Goal: Information Seeking & Learning: Learn about a topic

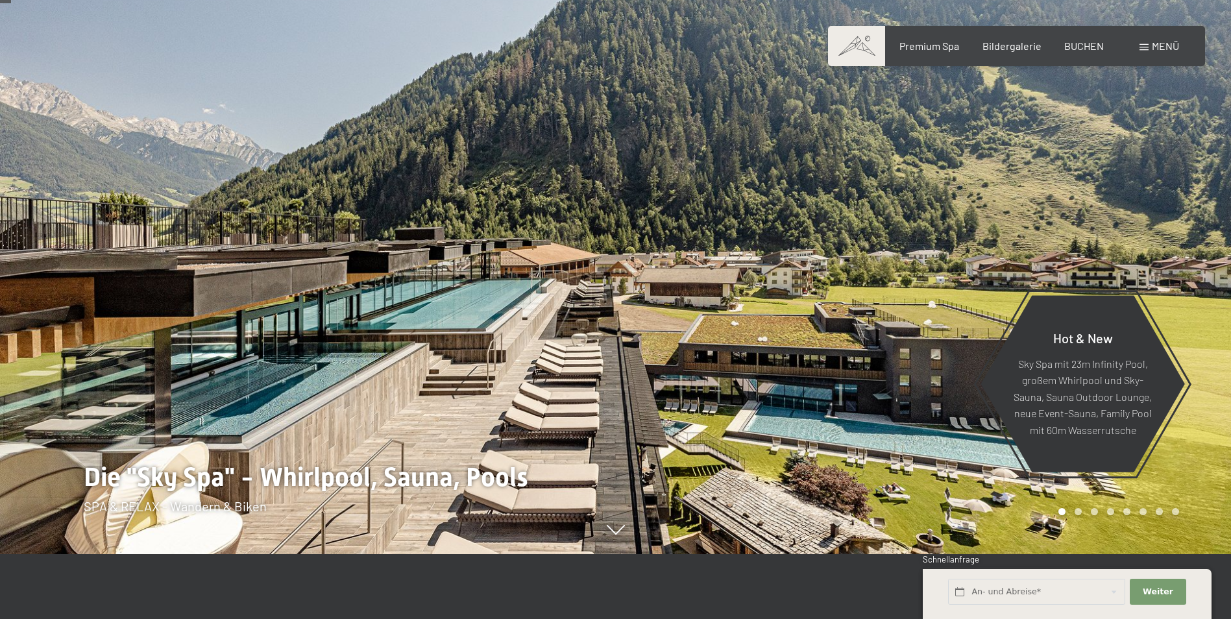
scroll to position [65, 0]
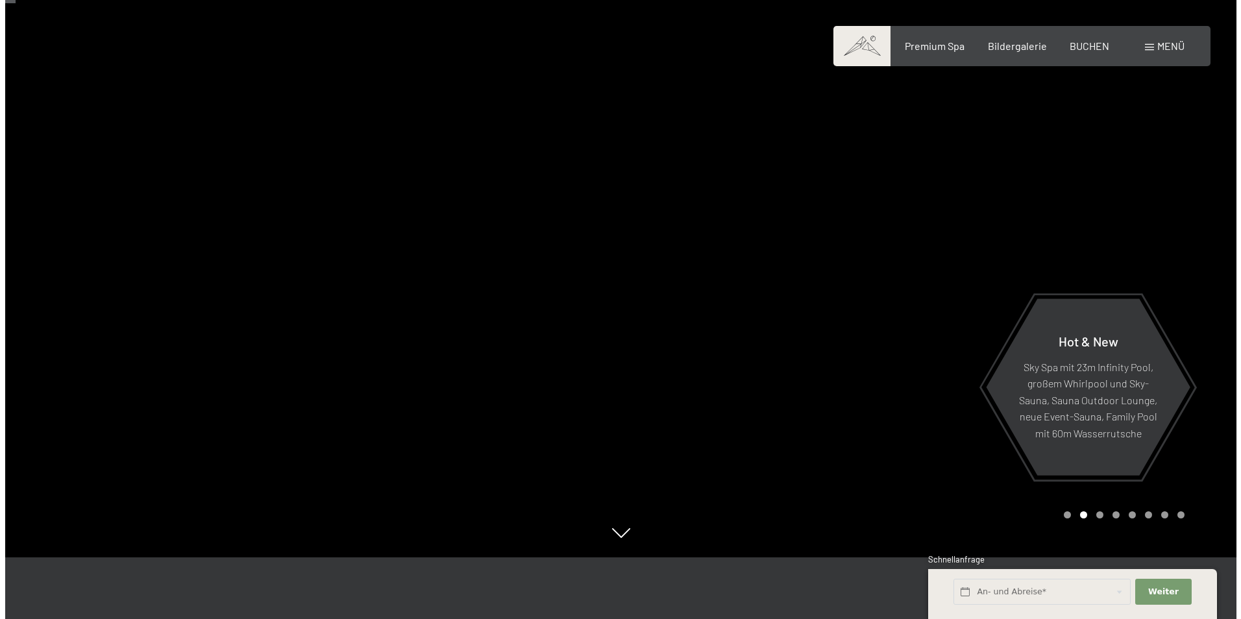
scroll to position [65, 0]
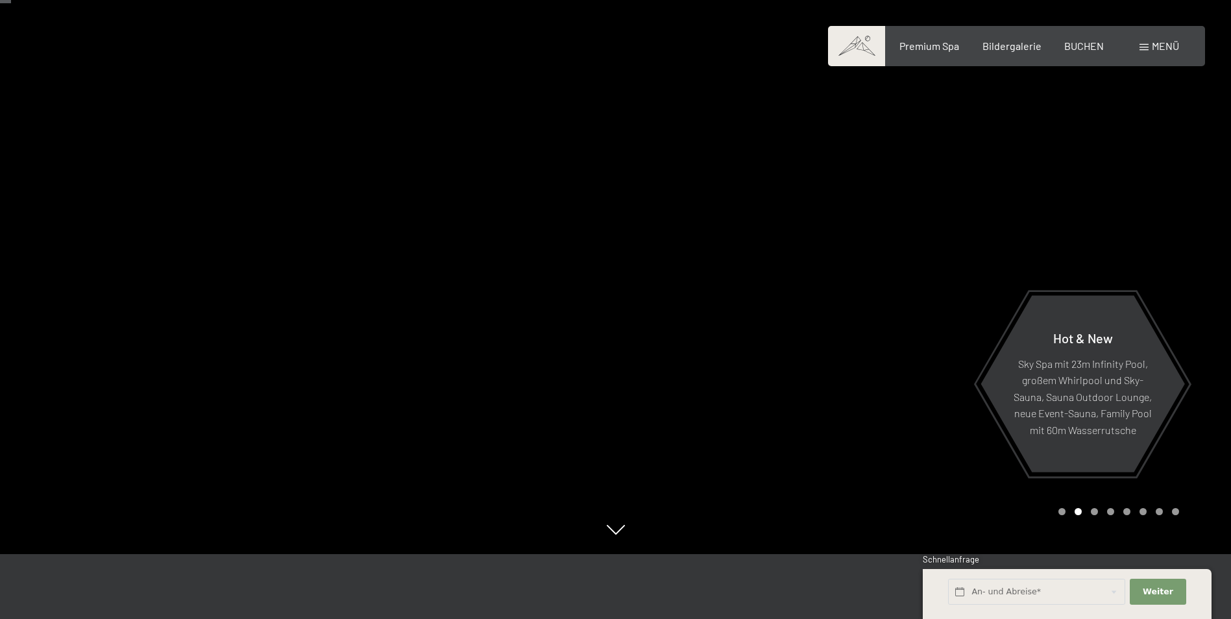
click at [1177, 251] on div at bounding box center [924, 244] width 616 height 619
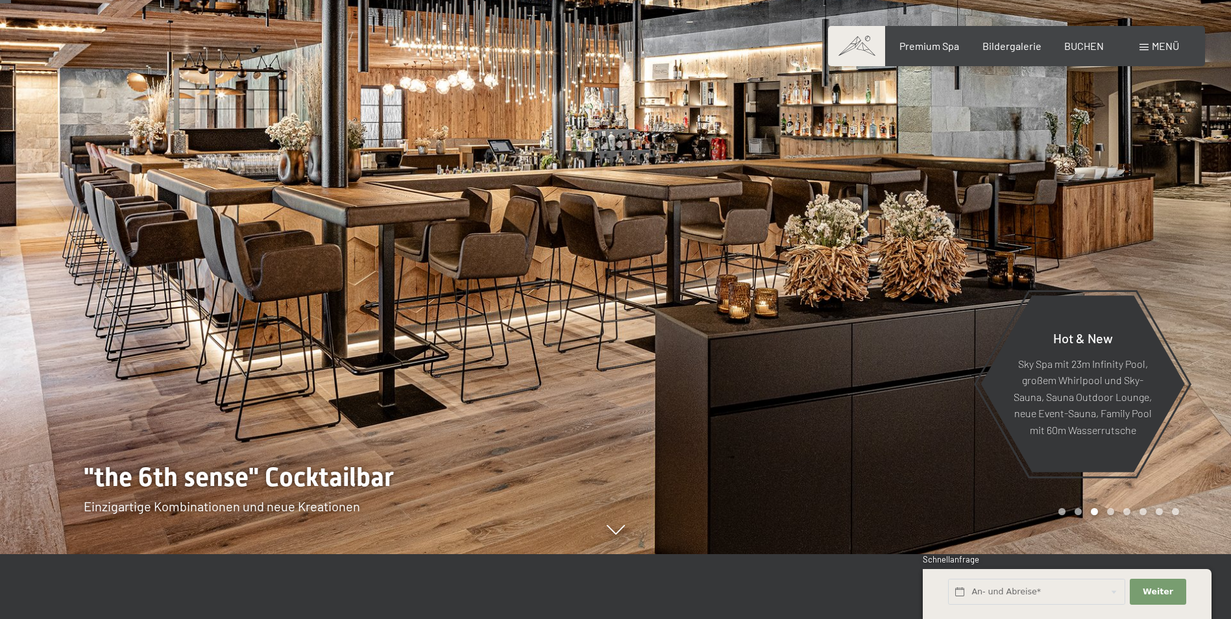
click at [1177, 251] on div at bounding box center [924, 244] width 616 height 619
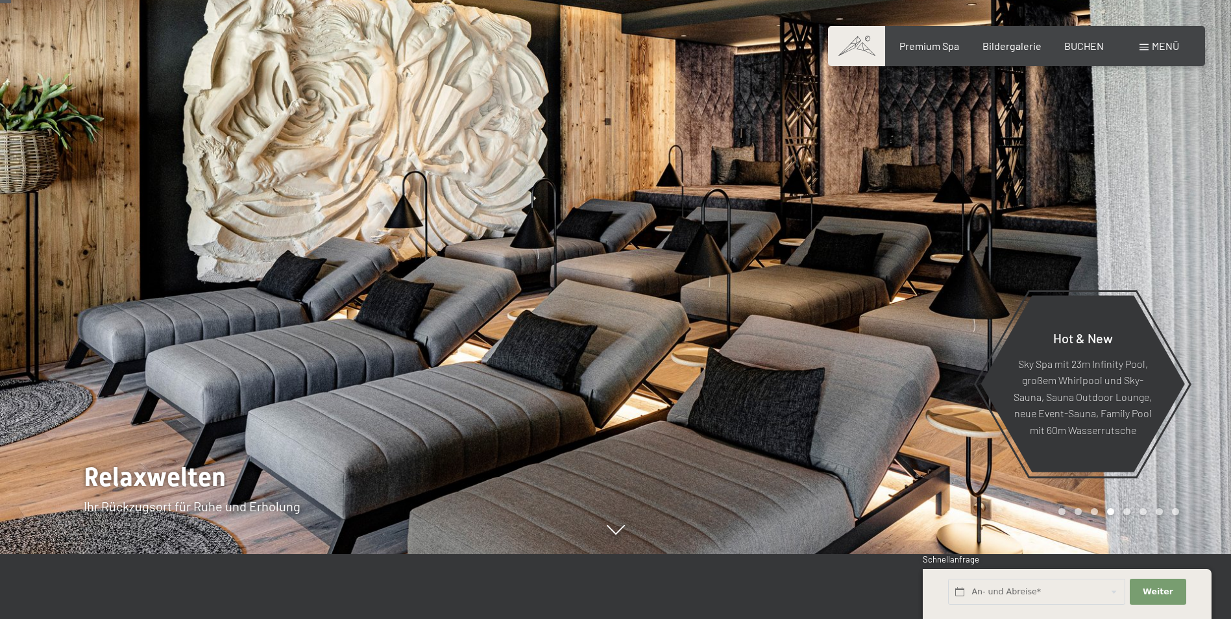
click at [1177, 251] on div at bounding box center [924, 244] width 616 height 619
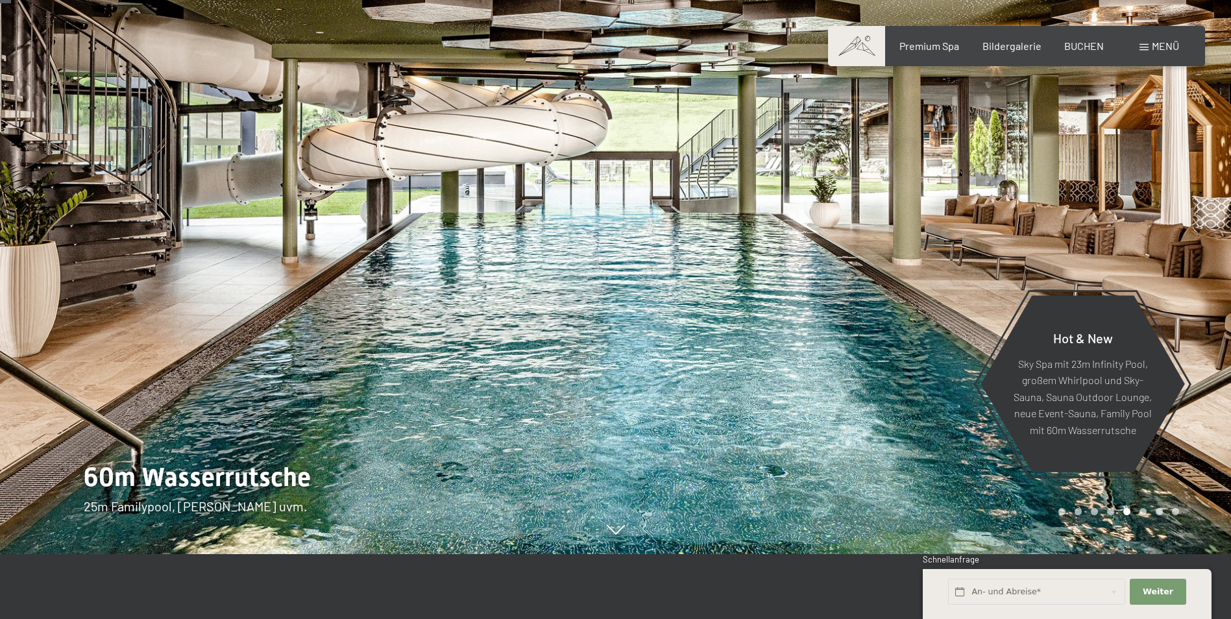
click at [1176, 261] on div at bounding box center [924, 244] width 616 height 619
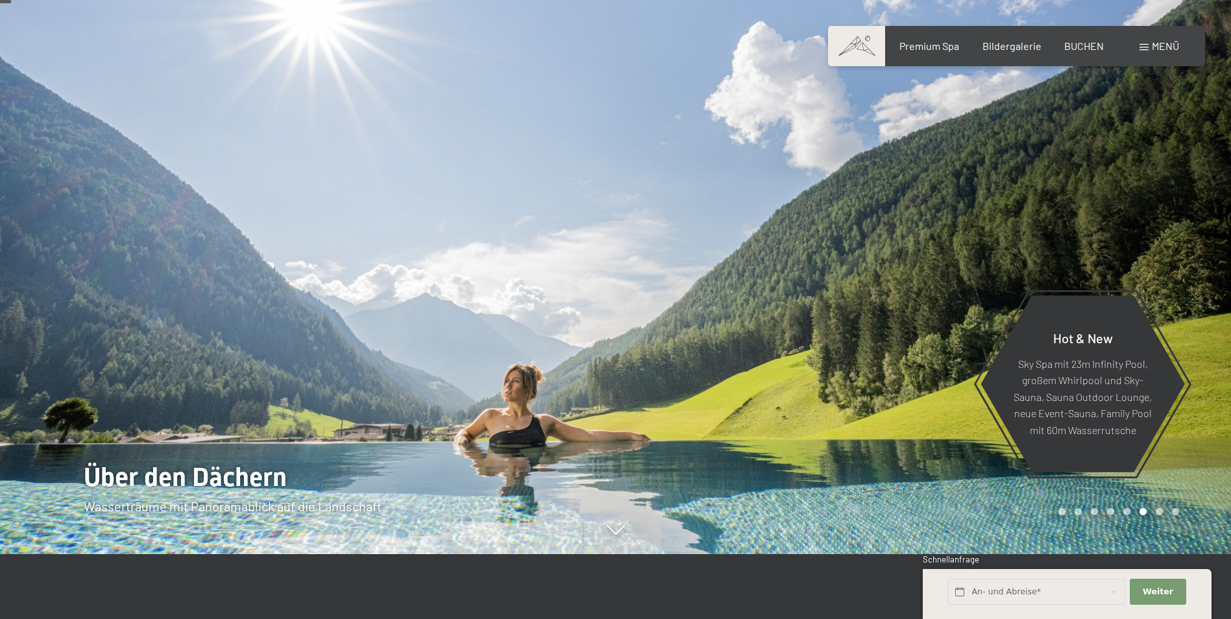
click at [1180, 262] on div at bounding box center [924, 244] width 616 height 619
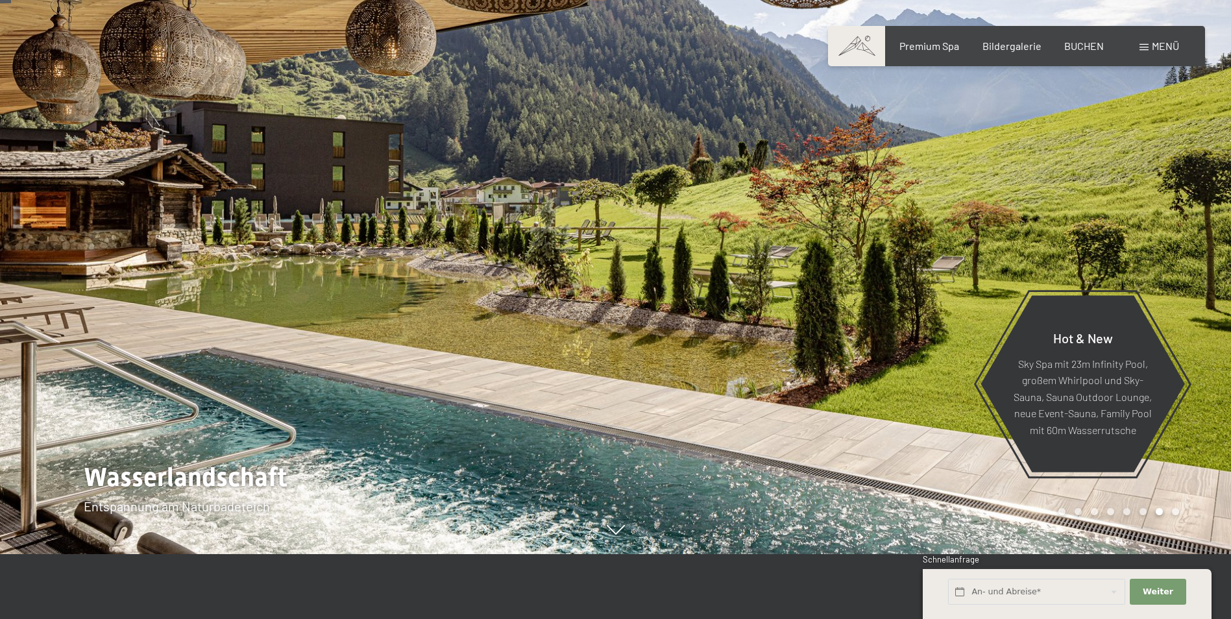
click at [1180, 262] on div at bounding box center [924, 244] width 616 height 619
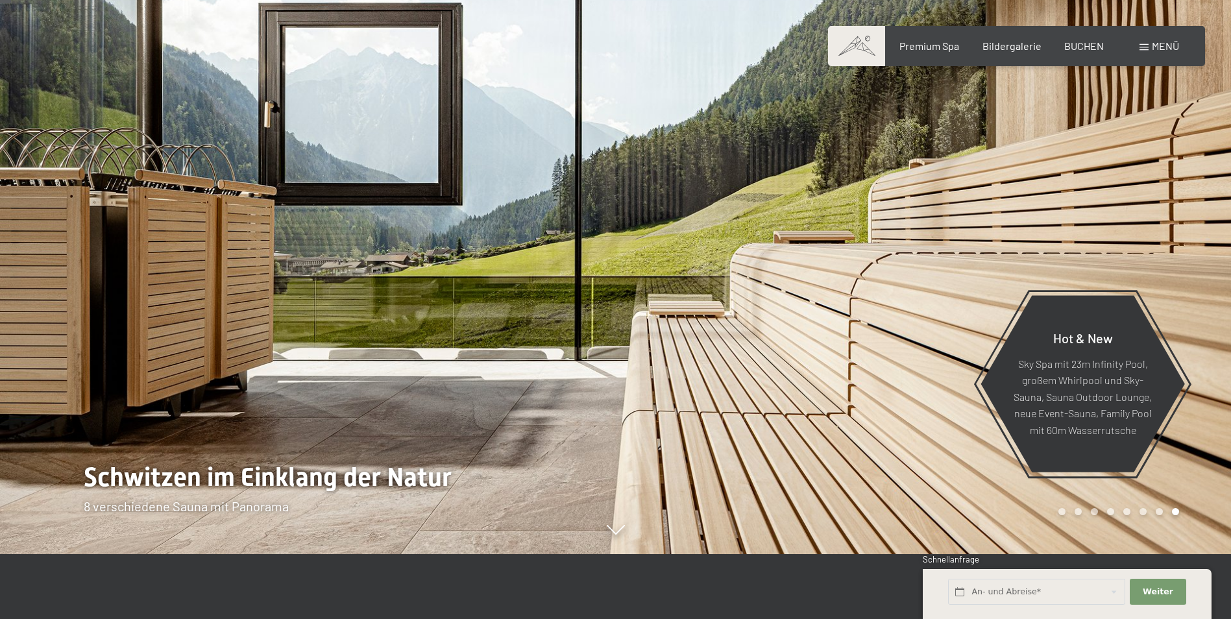
click at [1180, 262] on div at bounding box center [924, 244] width 616 height 619
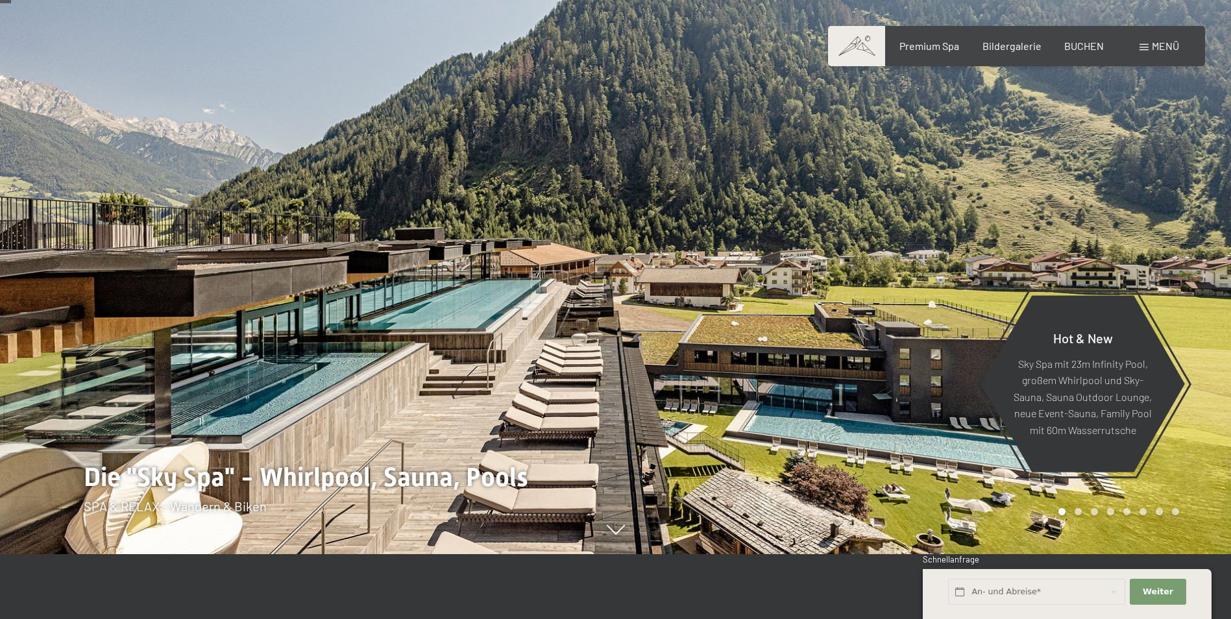
click at [1171, 43] on span "Menü" at bounding box center [1165, 46] width 27 height 12
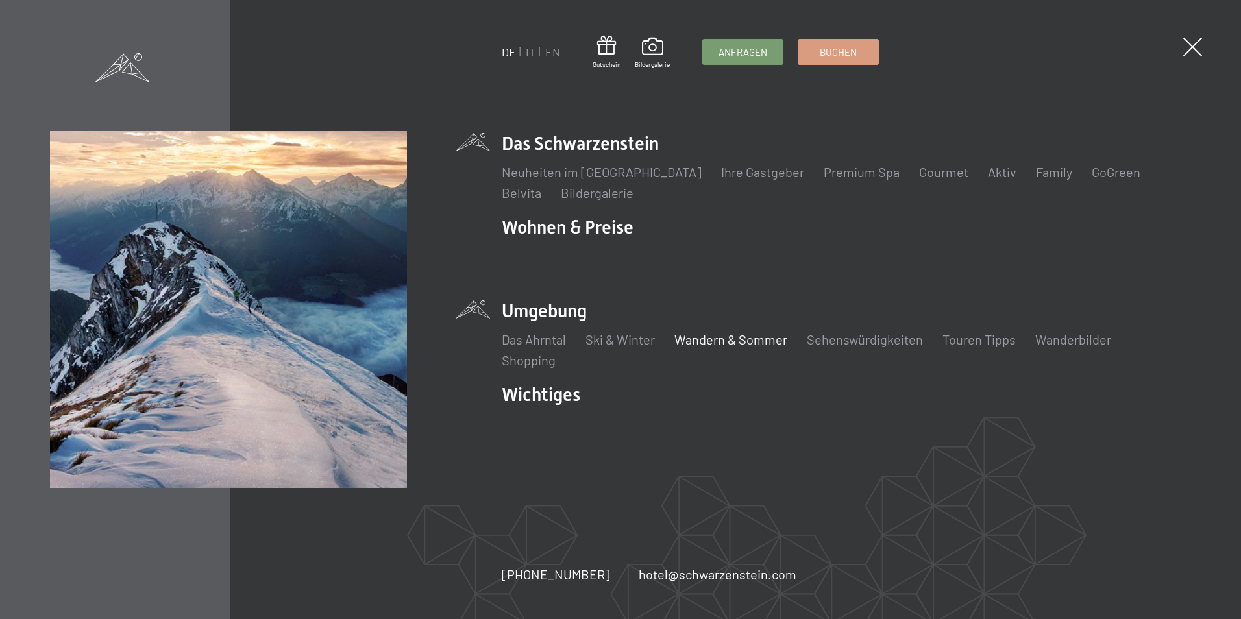
click at [733, 343] on link "Wandern & Sommer" at bounding box center [730, 340] width 113 height 16
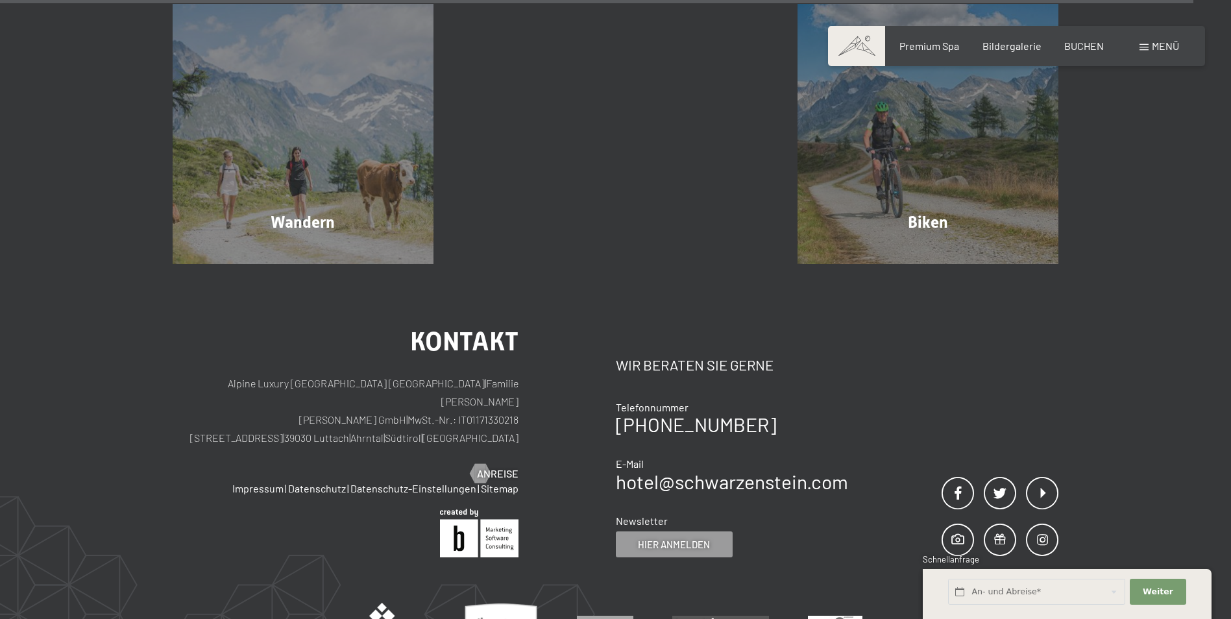
scroll to position [7137, 0]
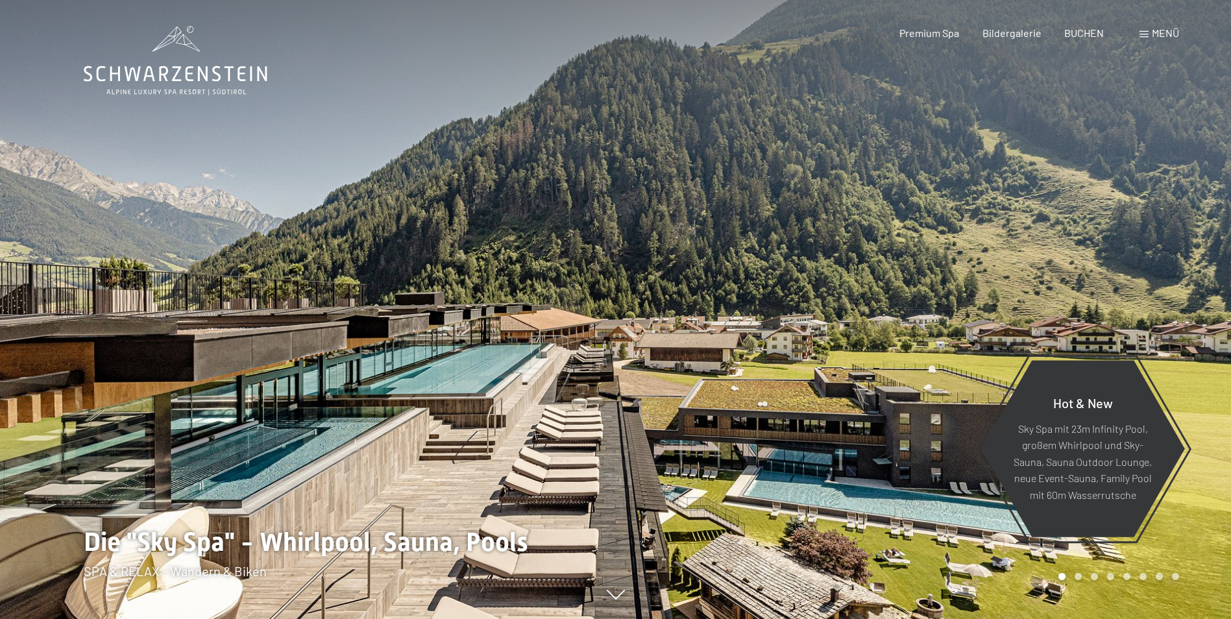
click at [1139, 34] on span at bounding box center [1143, 34] width 9 height 6
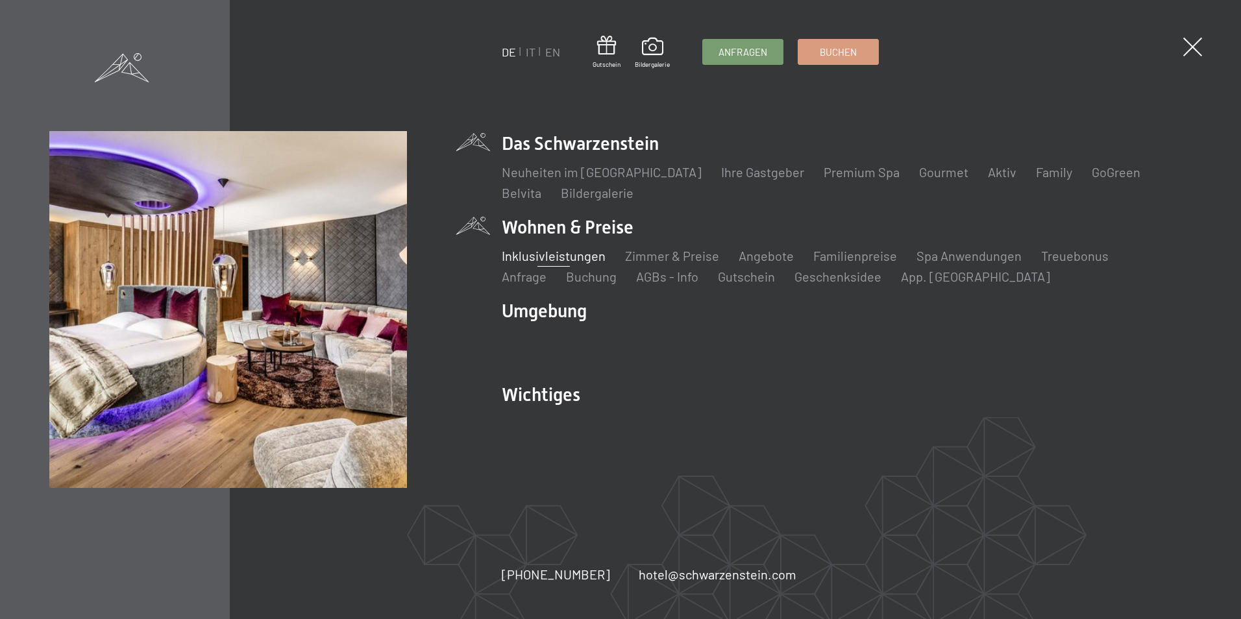
click at [559, 252] on link "Inklusivleistungen" at bounding box center [554, 256] width 104 height 16
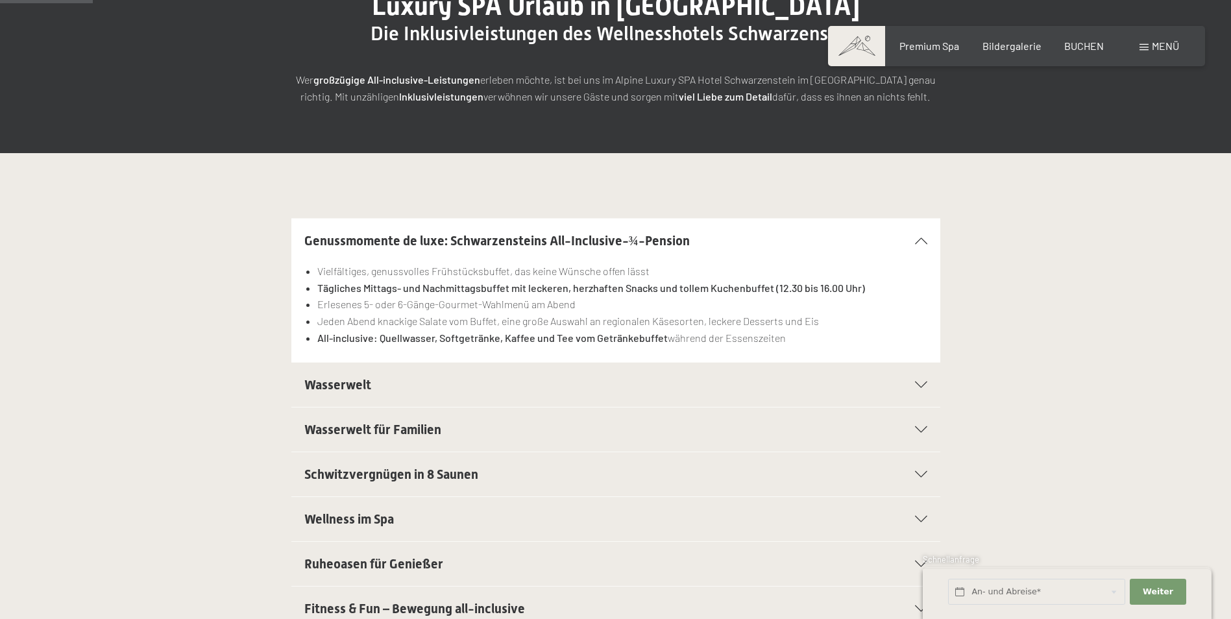
scroll to position [195, 0]
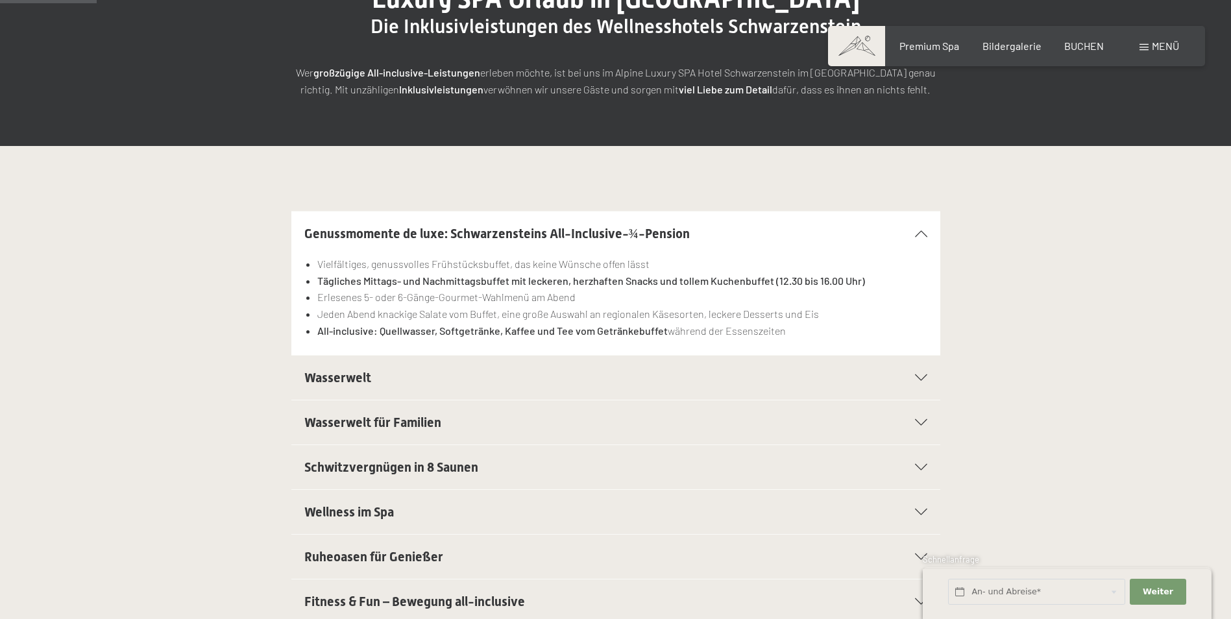
click at [926, 376] on icon at bounding box center [921, 377] width 12 height 6
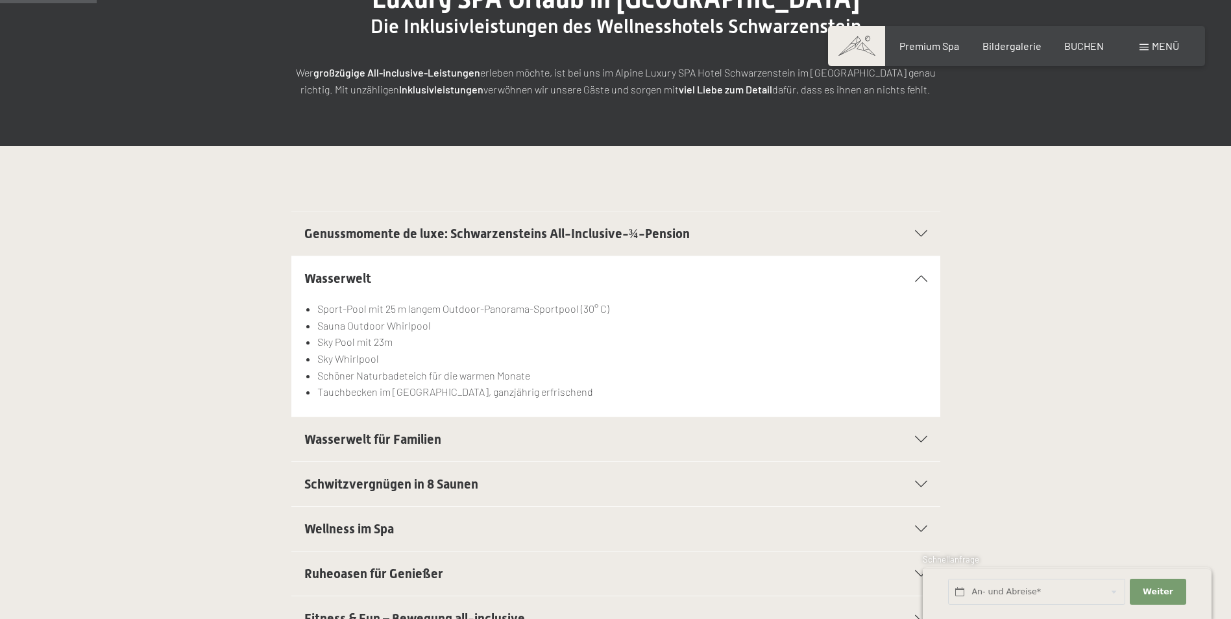
click at [913, 433] on div "Wasserwelt für Familien" at bounding box center [615, 439] width 623 height 44
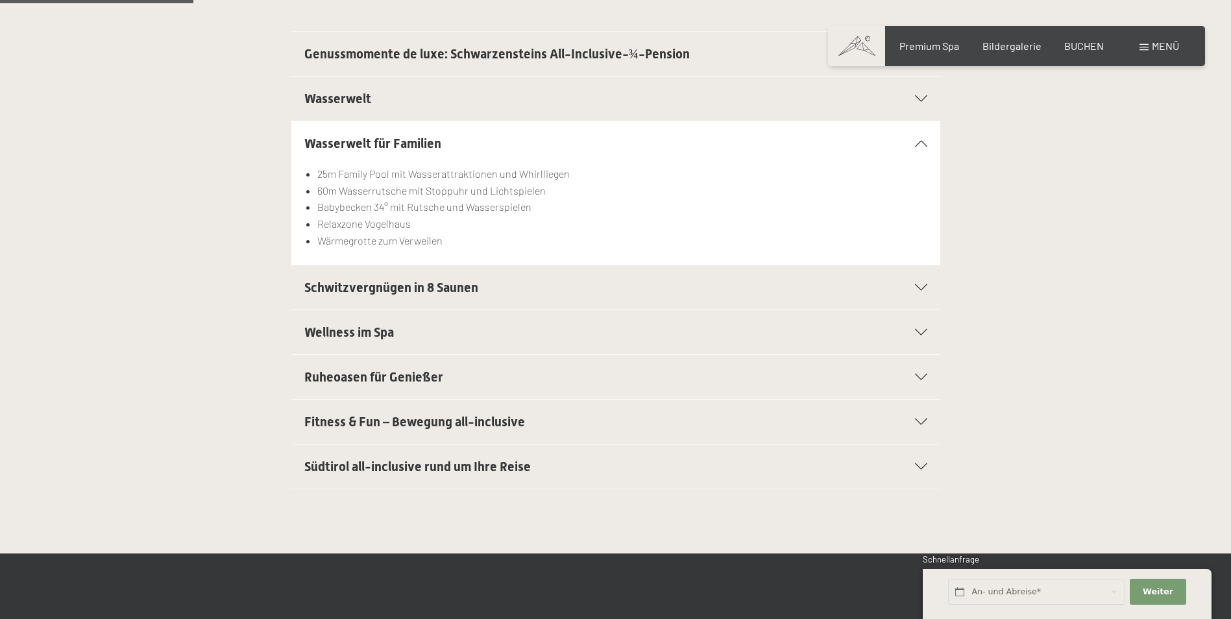
scroll to position [389, 0]
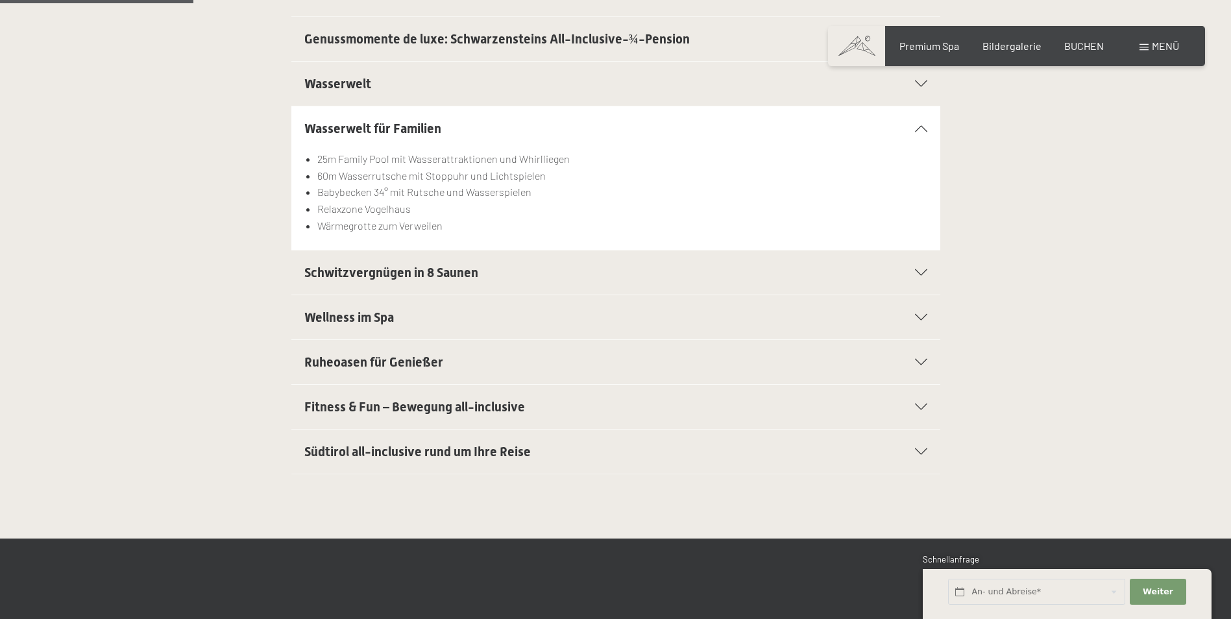
click at [912, 403] on div "Fitness & Fun – Bewegung all-inclusive" at bounding box center [615, 407] width 623 height 44
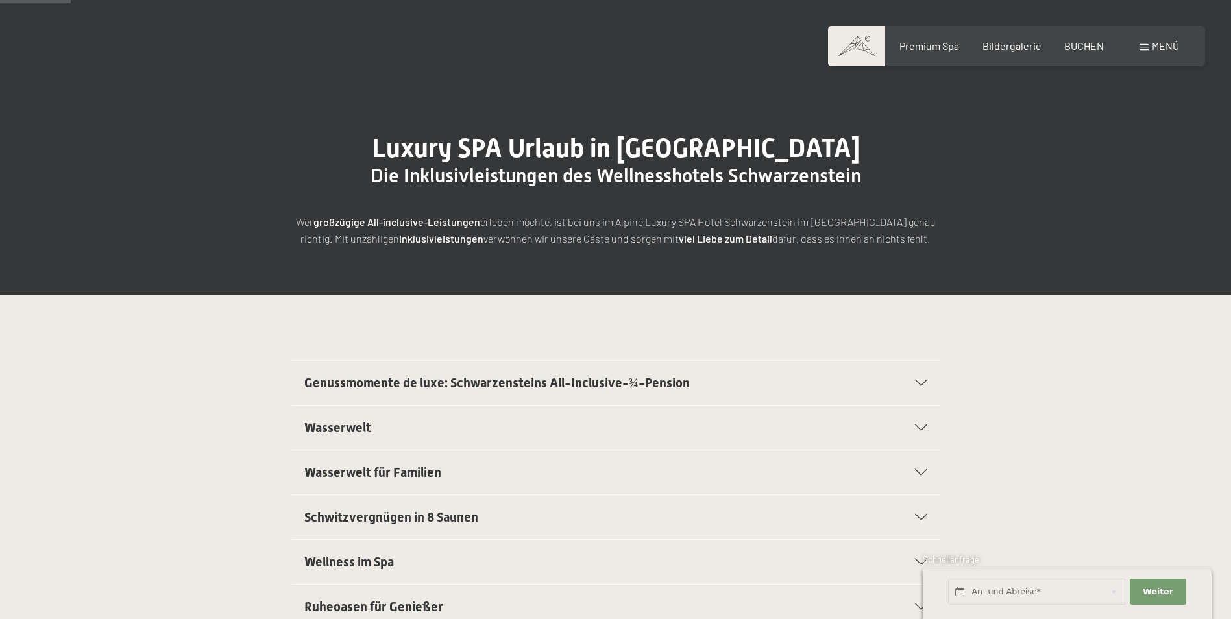
scroll to position [0, 0]
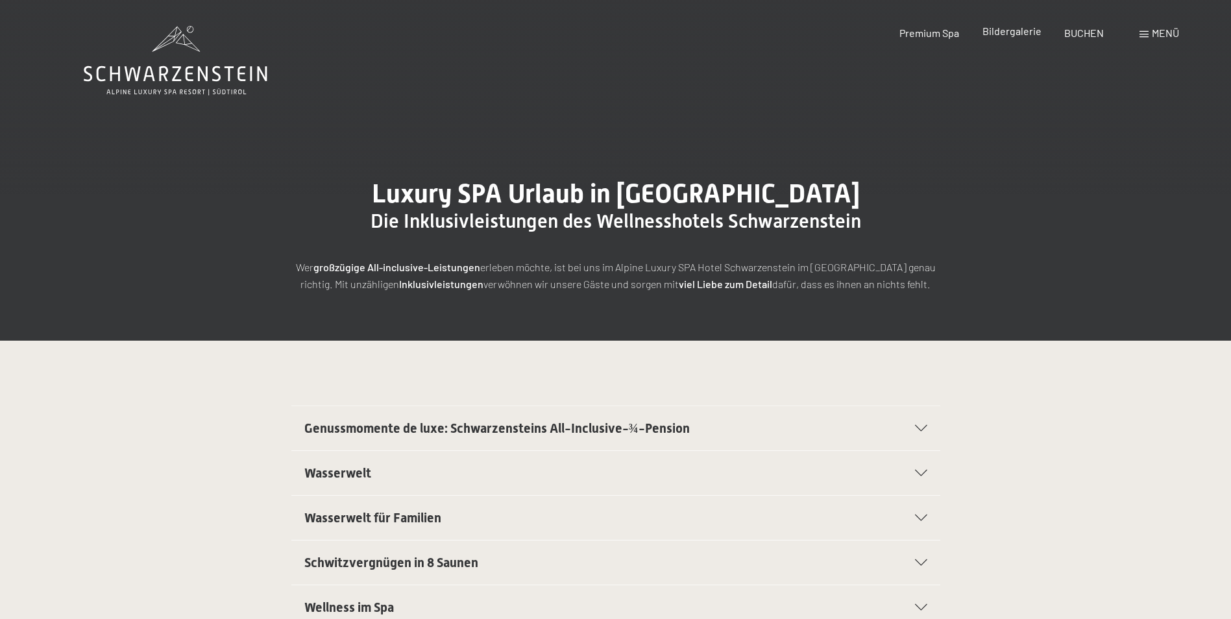
click at [1008, 37] on div "Bildergalerie" at bounding box center [1011, 31] width 59 height 14
click at [1006, 37] on div "Bildergalerie" at bounding box center [1011, 31] width 59 height 14
click at [1006, 30] on span "Bildergalerie" at bounding box center [1011, 31] width 59 height 12
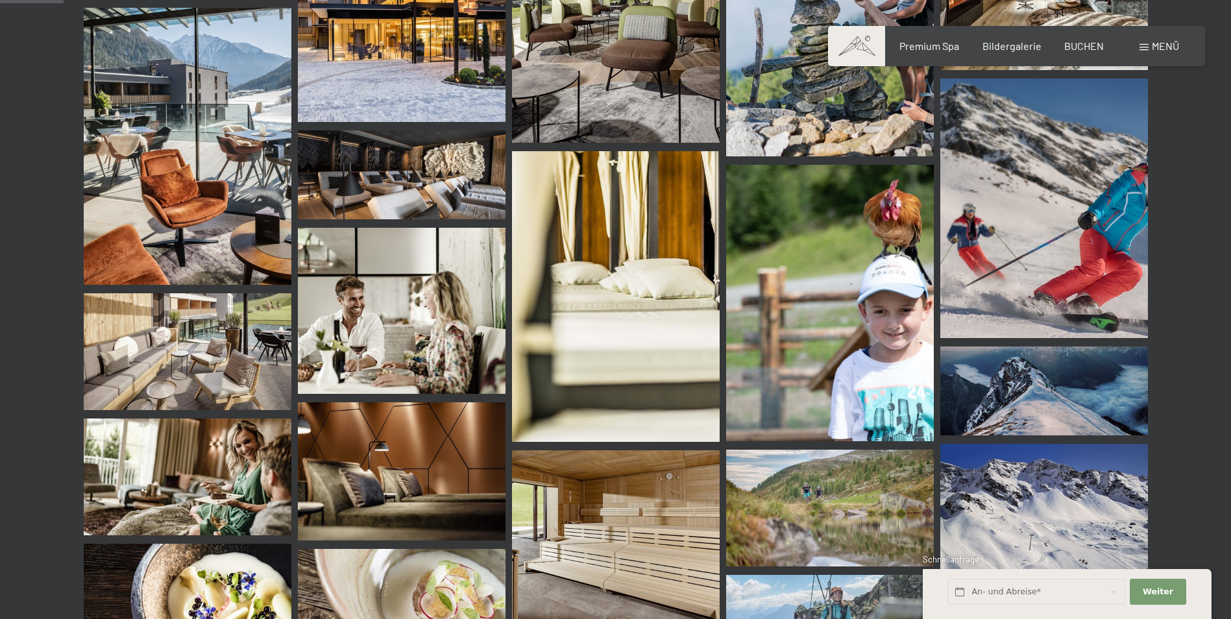
scroll to position [843, 0]
